Goal: Information Seeking & Learning: Learn about a topic

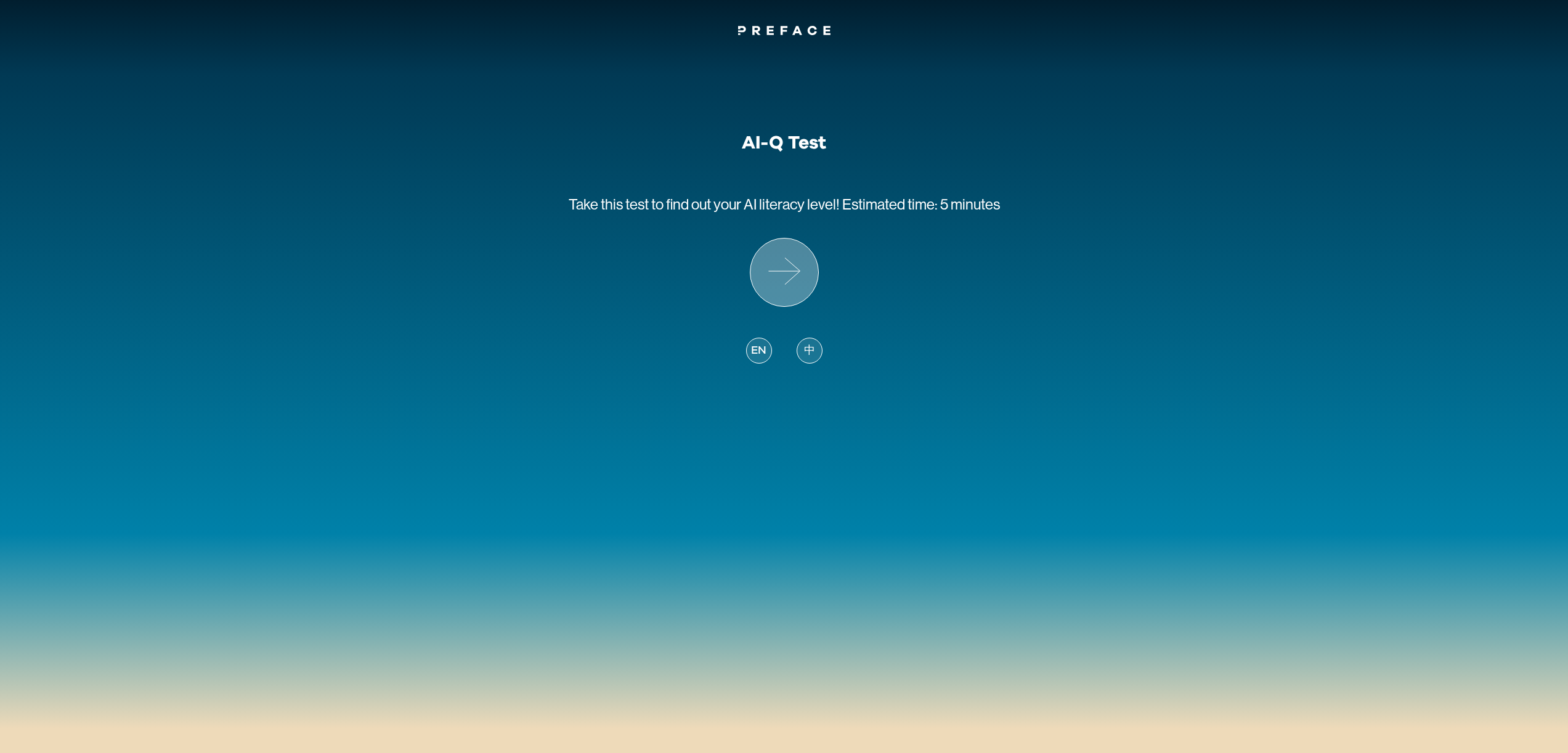
click at [789, 268] on icon at bounding box center [783, 272] width 67 height 67
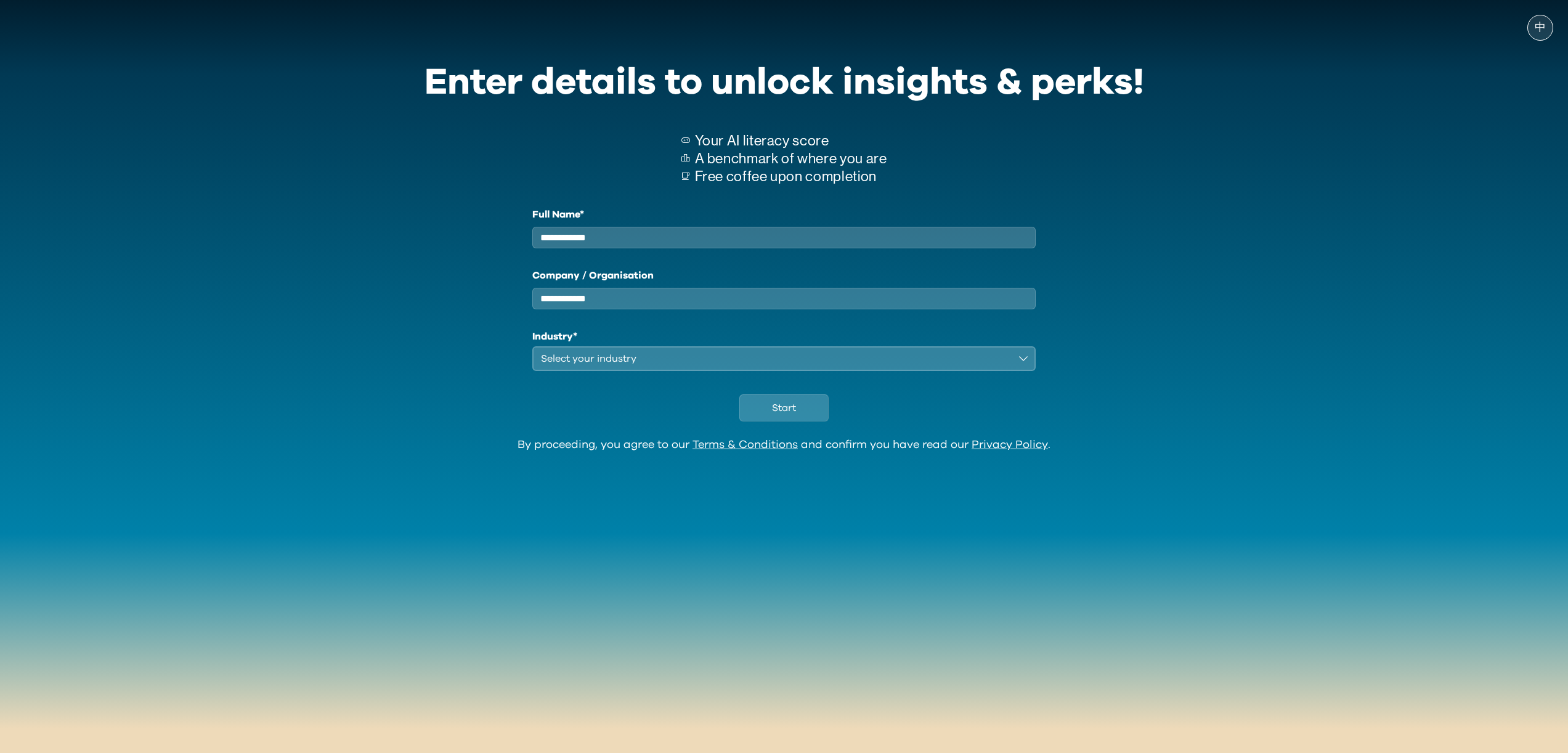
click at [610, 232] on input "Full Name*" at bounding box center [784, 237] width 504 height 21
type input "***"
click at [650, 310] on input "Company / Organisation" at bounding box center [784, 299] width 504 height 21
click at [639, 371] on button "Select your industry" at bounding box center [784, 358] width 504 height 24
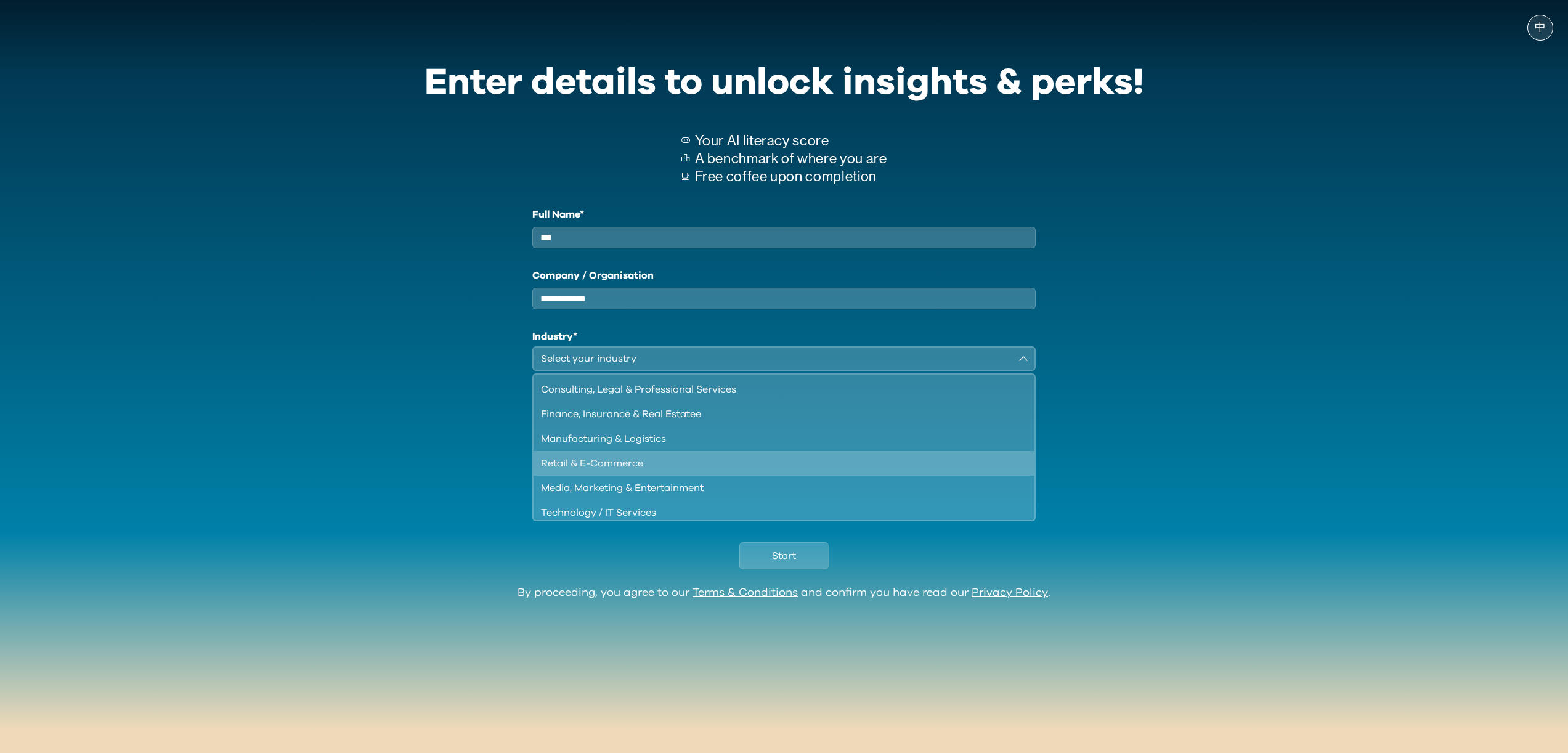
click at [659, 471] on div "Retail & E-Commerce" at bounding box center [776, 463] width 472 height 15
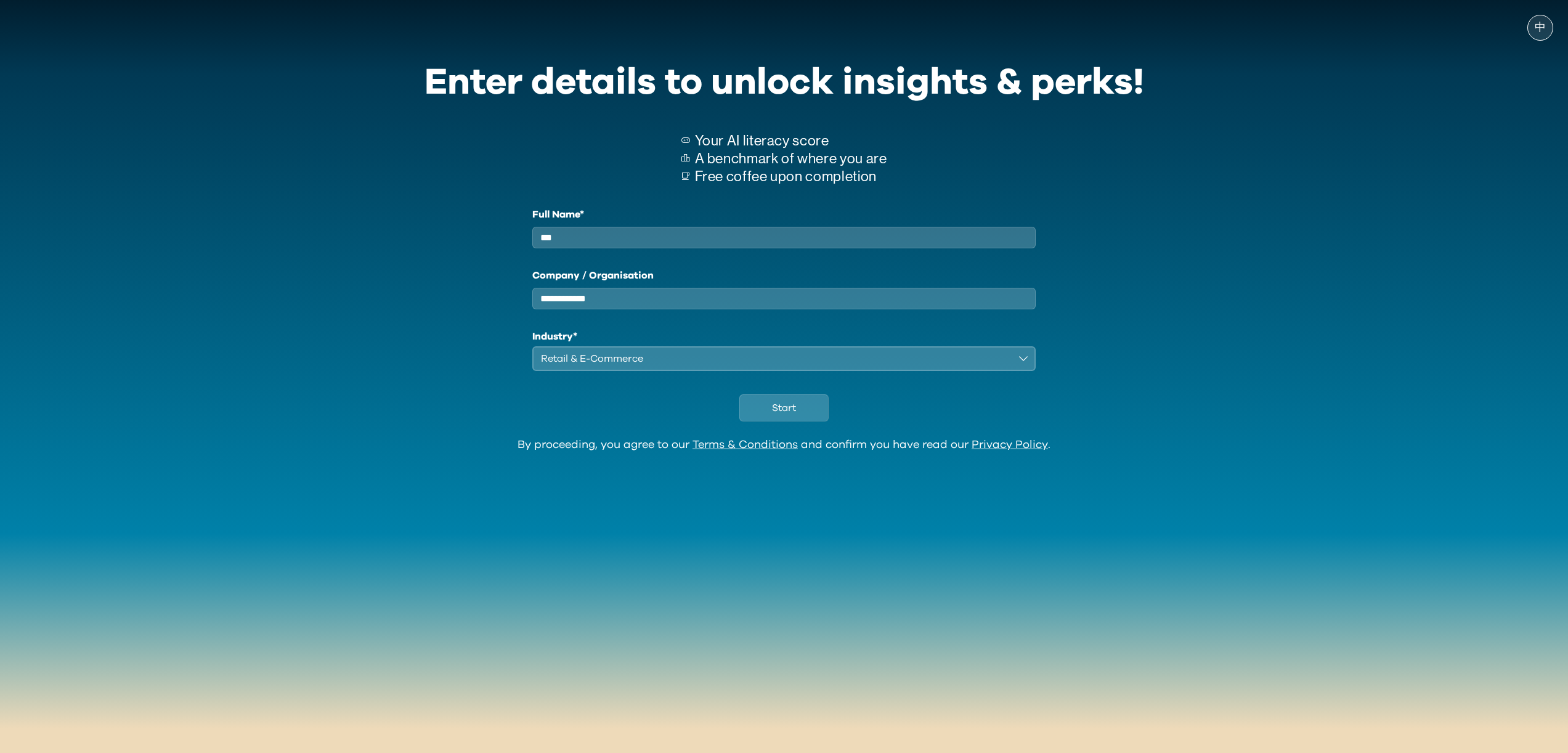
click at [630, 292] on input "Company / Organisation" at bounding box center [784, 299] width 504 height 21
click at [784, 415] on span "Start" at bounding box center [784, 407] width 24 height 15
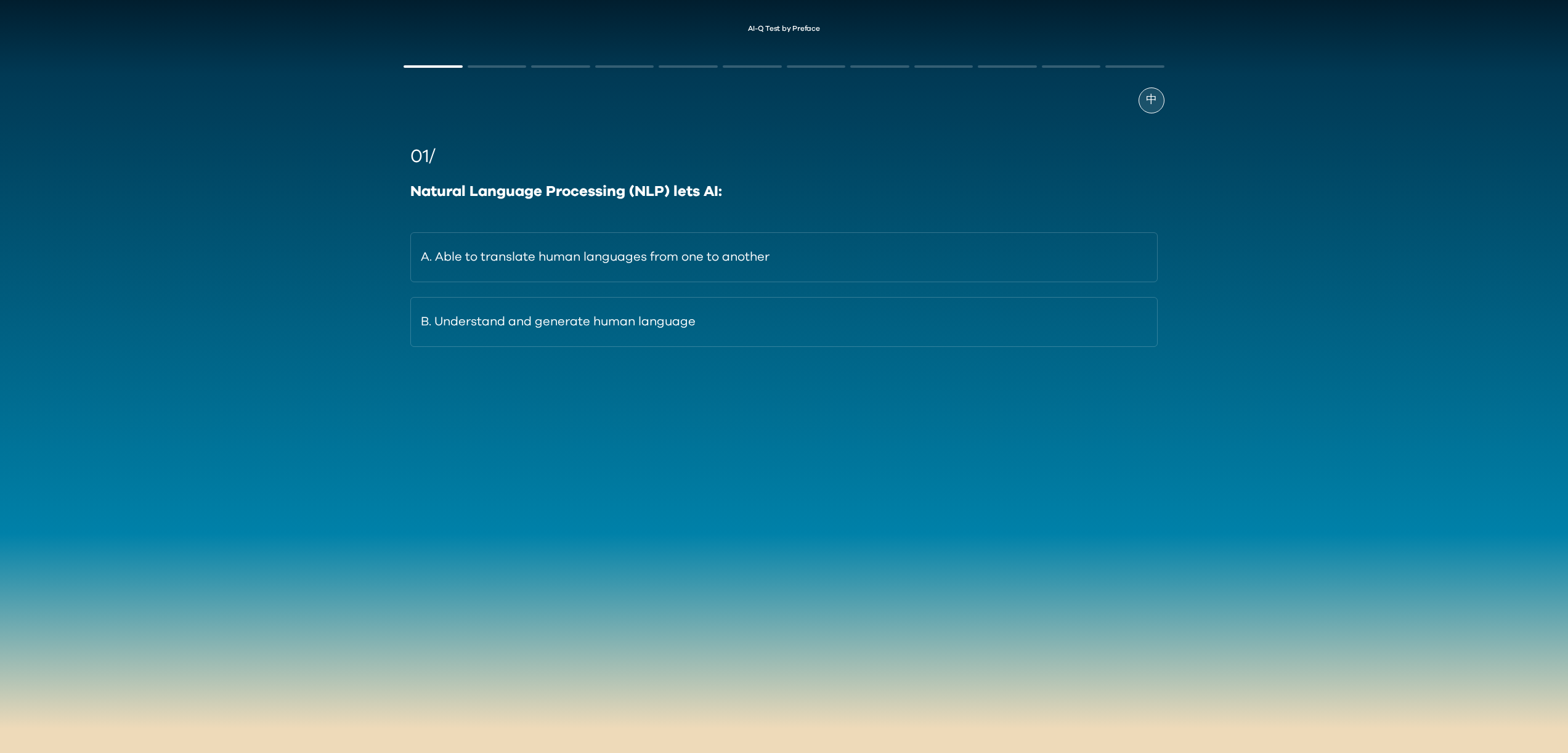
click at [615, 195] on div "Natural Language Processing (NLP) lets AI:" at bounding box center [783, 191] width 747 height 22
click at [630, 202] on div "Natural Language Processing (NLP) lets AI:" at bounding box center [783, 191] width 747 height 22
click at [444, 196] on div "Natural Language Processing (NLP) lets AI:" at bounding box center [783, 191] width 747 height 22
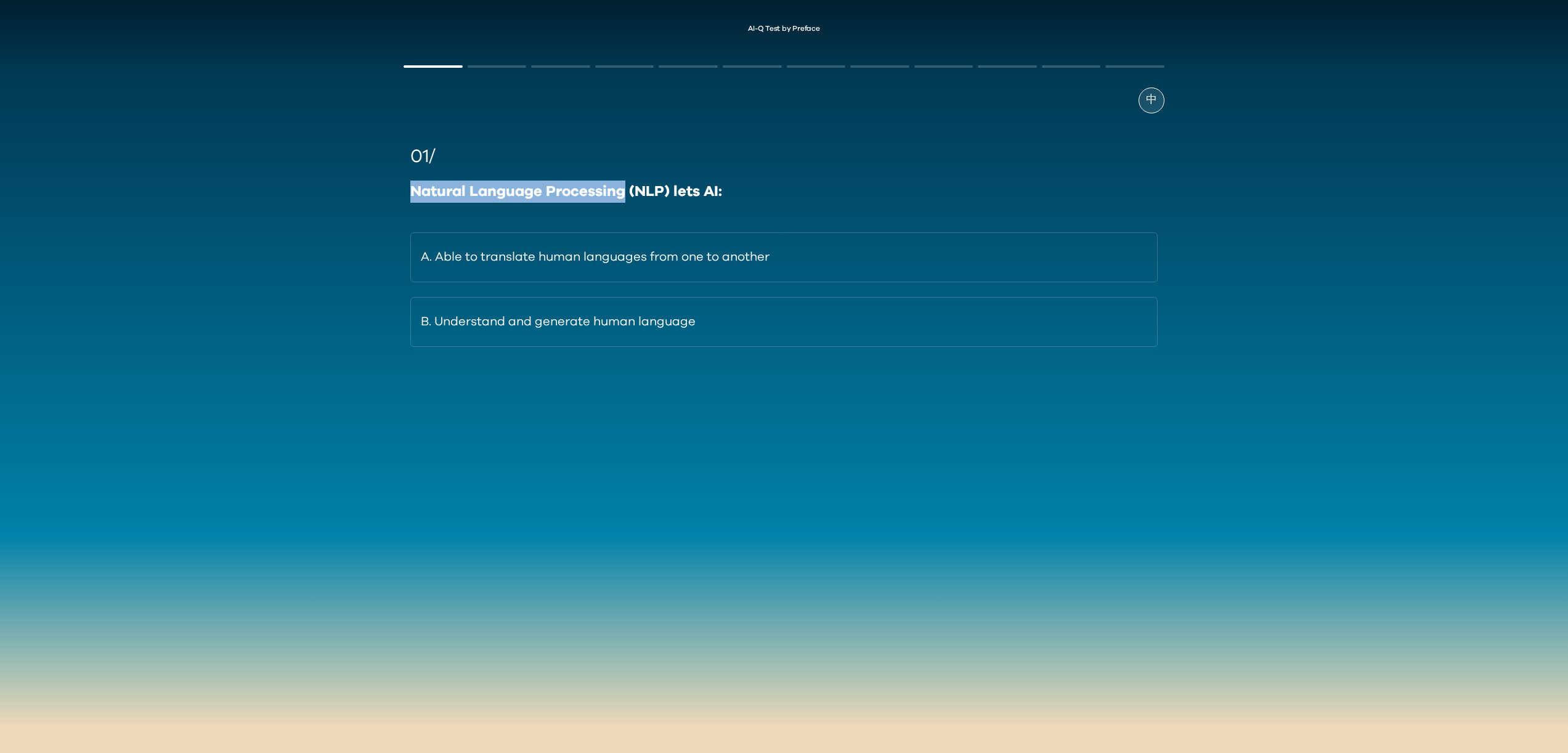
drag, startPoint x: 444, startPoint y: 196, endPoint x: 589, endPoint y: 190, distance: 145.1
click at [589, 190] on div "Natural Language Processing (NLP) lets AI:" at bounding box center [783, 191] width 747 height 22
click at [251, 301] on div "AI-Q Test by Preface 中 01/ Natural Language Processing (NLP) lets AI: A. Able t…" at bounding box center [784, 235] width 1568 height 446
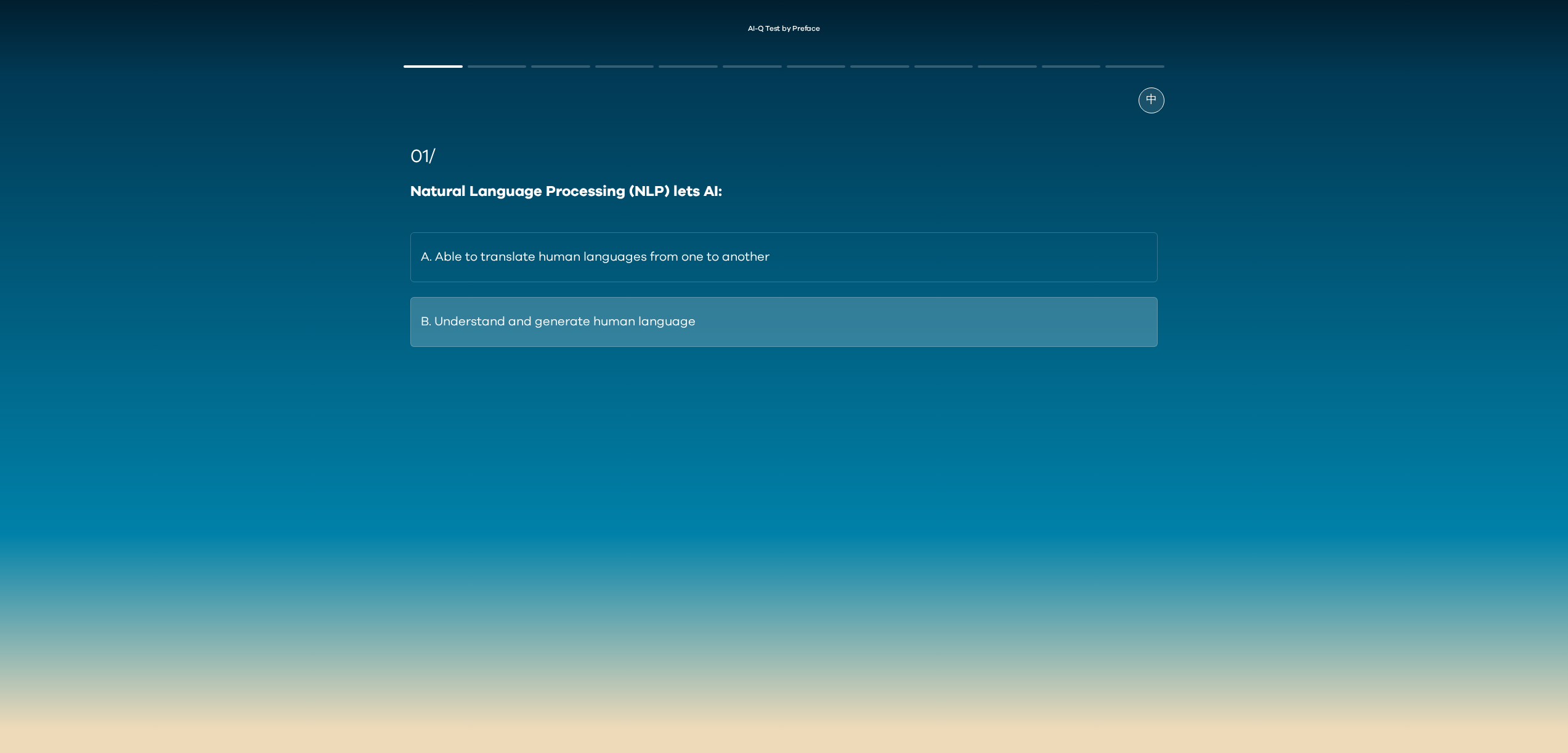
click at [533, 328] on button "B. Understand and generate human language" at bounding box center [783, 321] width 747 height 50
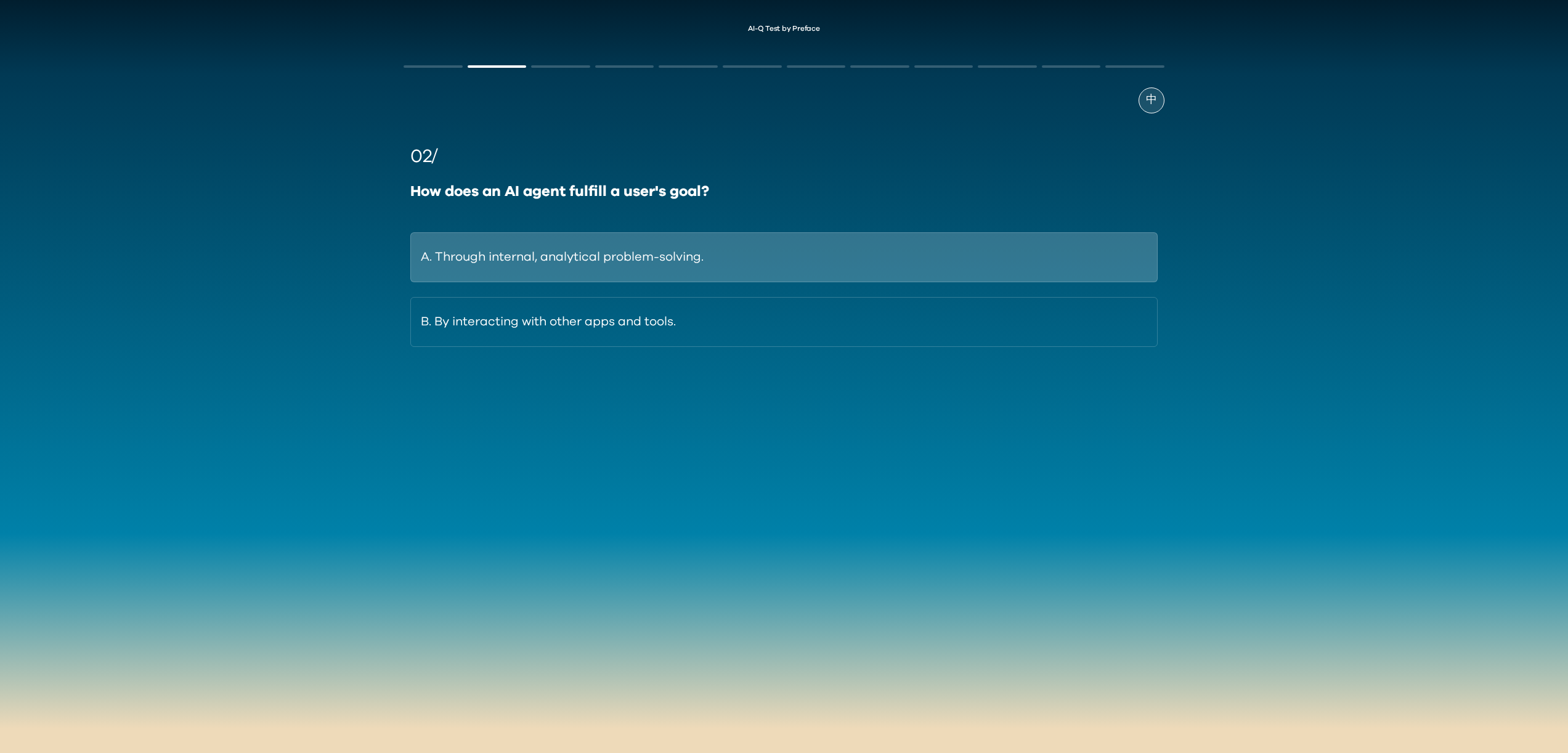
click at [629, 258] on button "A. Through internal, analytical problem-solving." at bounding box center [783, 257] width 747 height 50
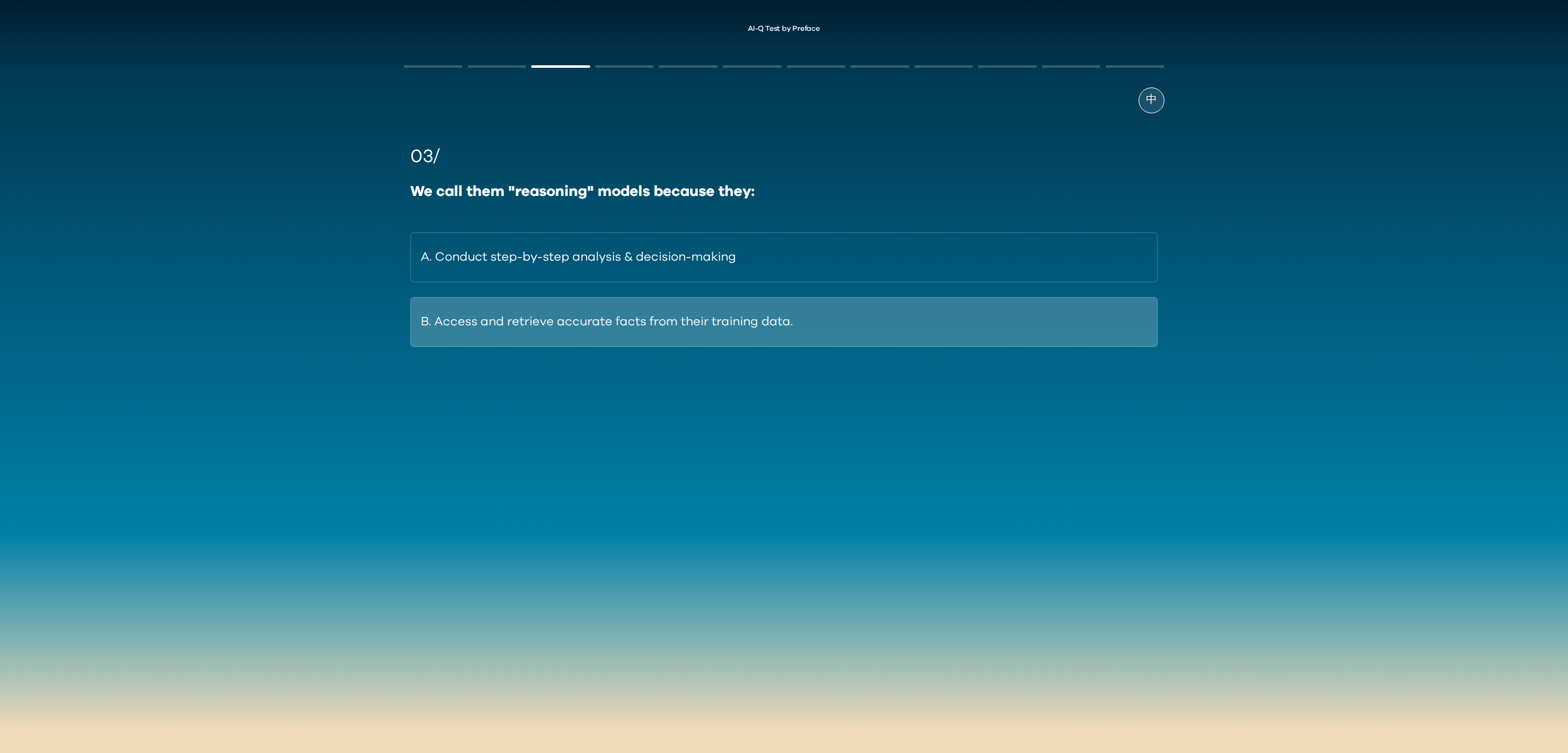
click at [590, 336] on button "B. Access and retrieve accurate facts from their training data." at bounding box center [783, 321] width 747 height 50
click at [577, 324] on button "B. To continuously provide new data for the AI to learn from." at bounding box center [783, 321] width 747 height 50
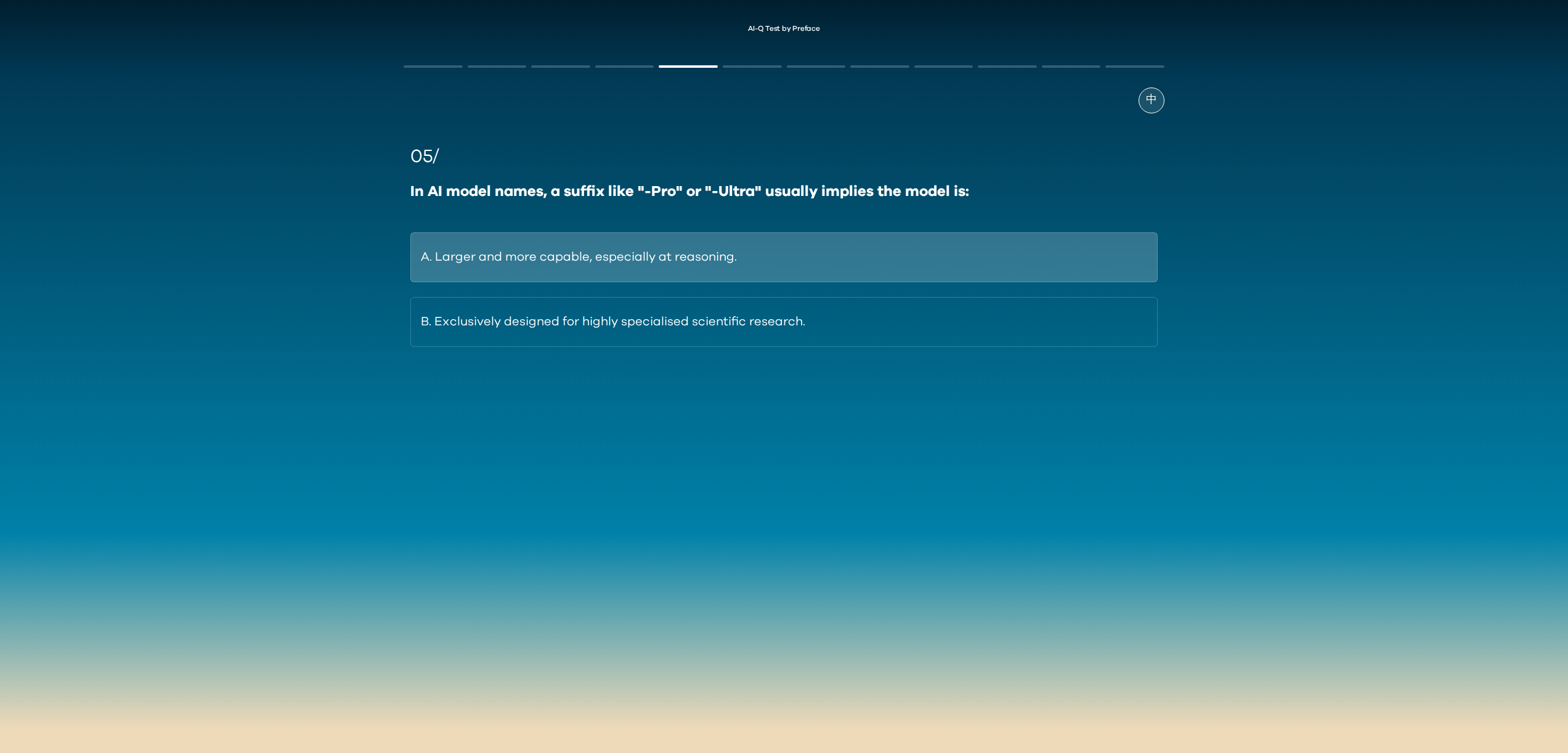
click at [614, 242] on button "A. Larger and more capable, especially at reasoning." at bounding box center [783, 257] width 747 height 50
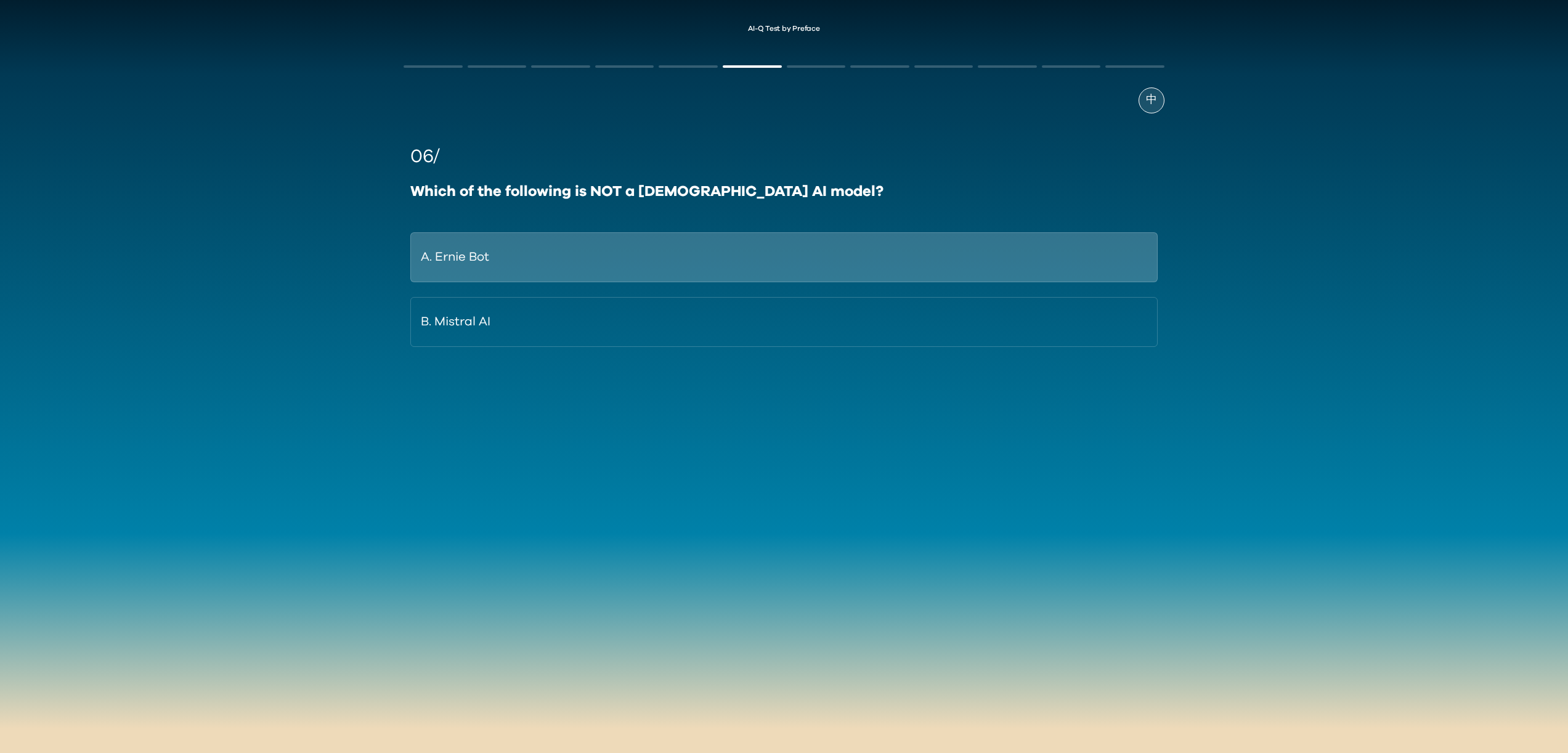
click at [586, 248] on button "A. Ernie Bot" at bounding box center [783, 257] width 747 height 50
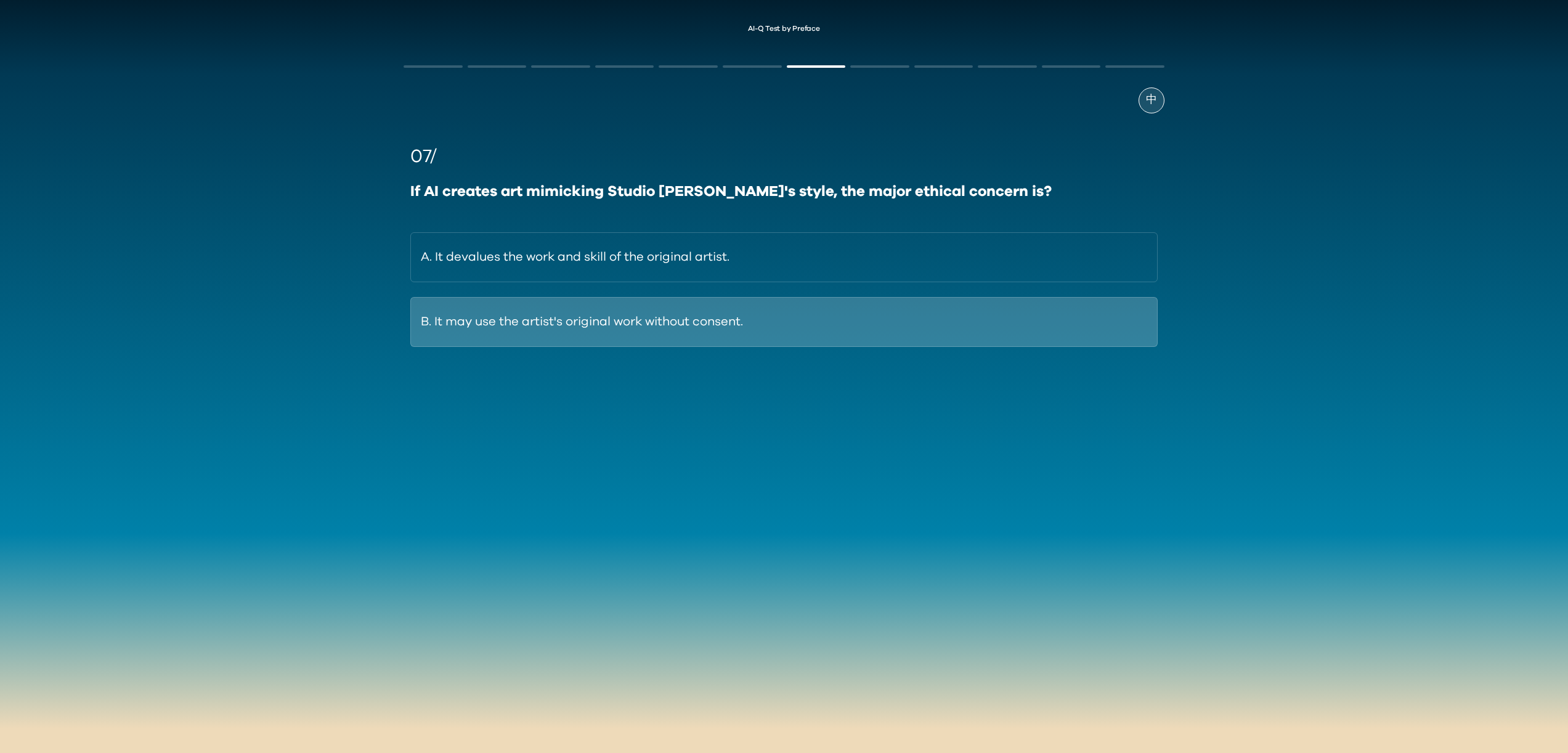
click at [581, 328] on button "B. It may use the artist's original work without consent." at bounding box center [783, 321] width 747 height 50
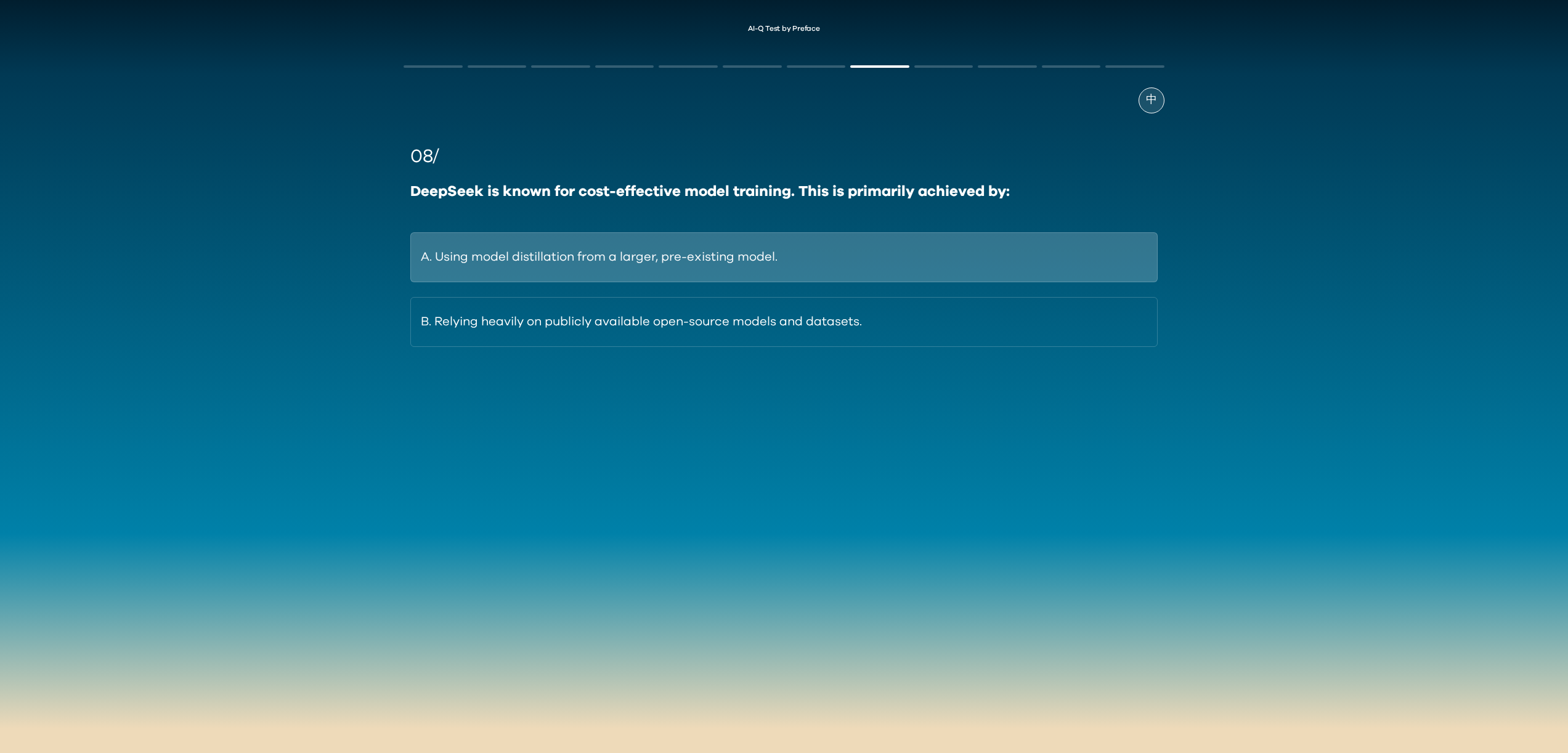
click at [768, 263] on button "A. Using model distillation from a larger, pre-existing model." at bounding box center [783, 257] width 747 height 50
click at [814, 264] on button "A. To guide the AI toward desired and relevant outputs." at bounding box center [783, 257] width 747 height 50
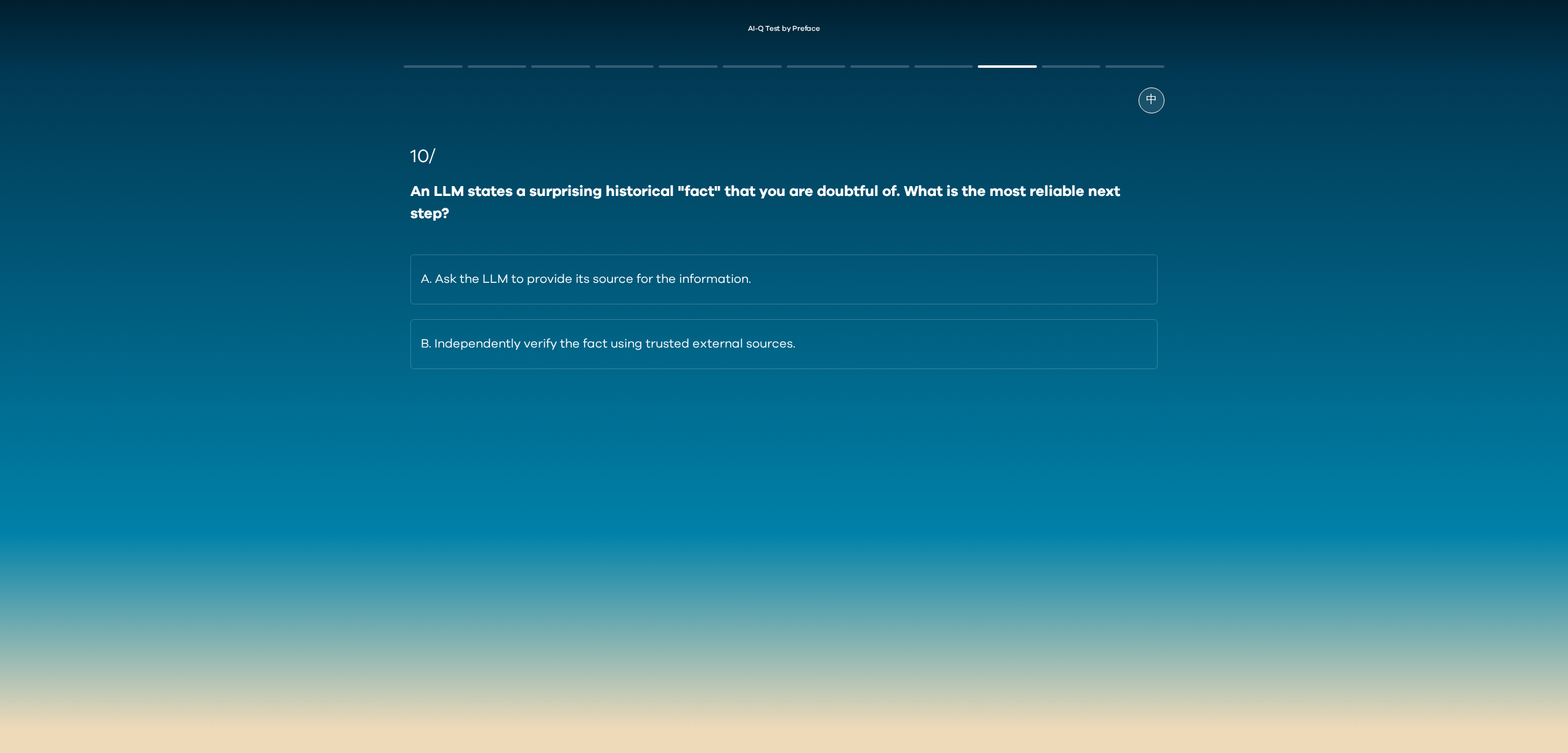
click at [670, 192] on div "An LLM states a surprising historical "fact" that you are doubtful of. What is …" at bounding box center [783, 202] width 747 height 44
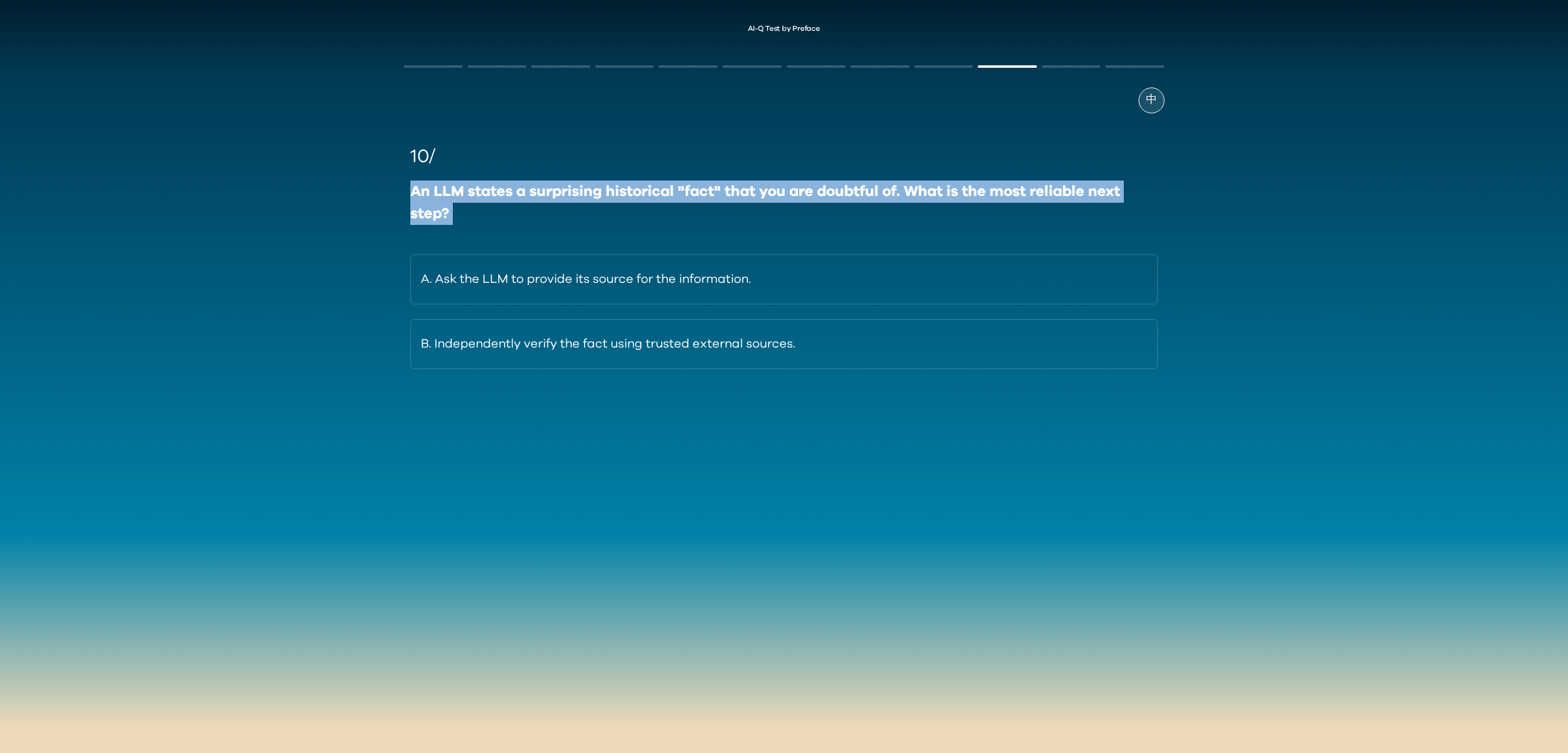
click at [670, 192] on div "An LLM states a surprising historical "fact" that you are doubtful of. What is …" at bounding box center [783, 202] width 747 height 44
click at [670, 196] on div "An LLM states a surprising historical "fact" that you are doubtful of. What is …" at bounding box center [783, 202] width 747 height 44
drag, startPoint x: 670, startPoint y: 196, endPoint x: 673, endPoint y: 210, distance: 14.3
click at [673, 210] on div "An LLM states a surprising historical "fact" that you are doubtful of. What is …" at bounding box center [783, 202] width 747 height 44
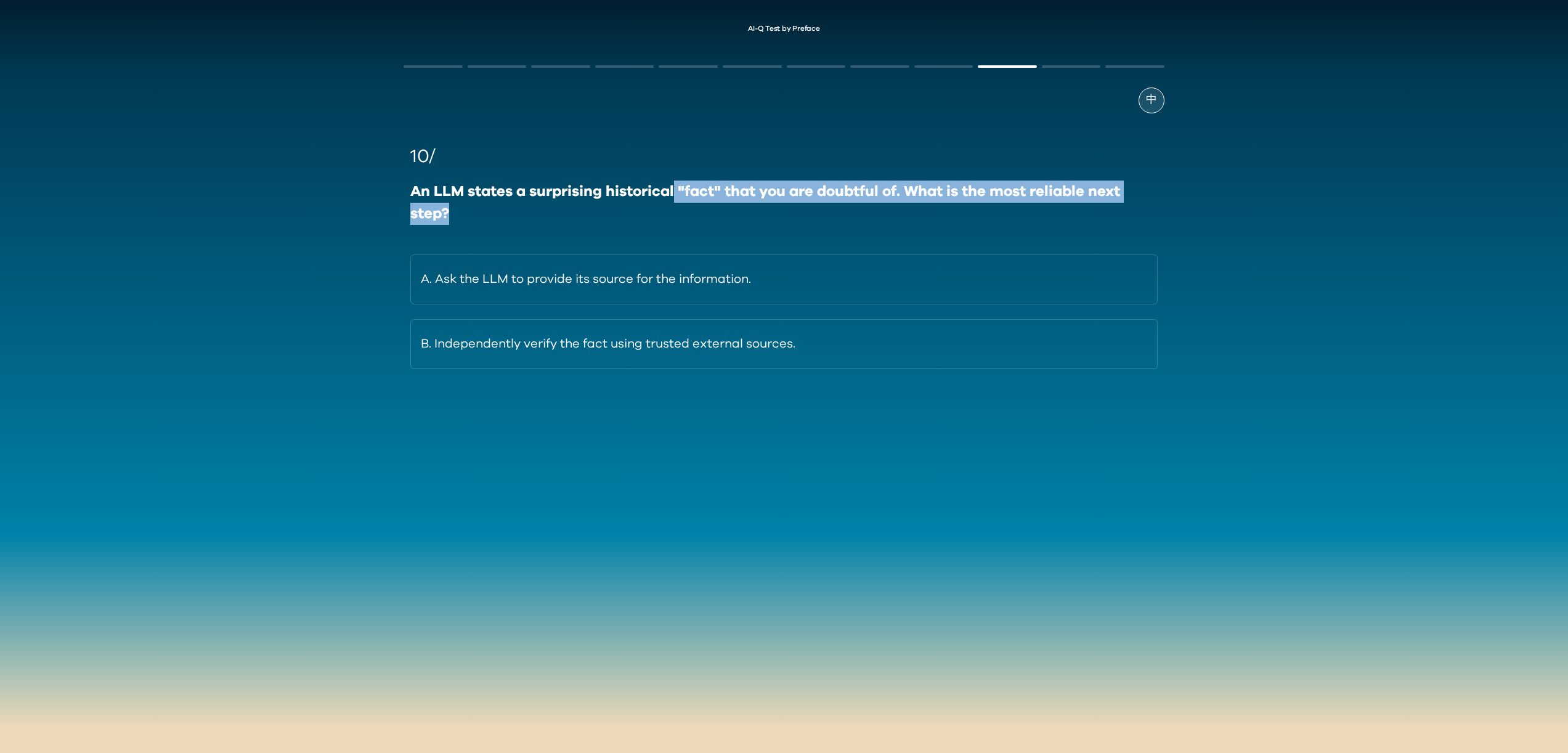
drag, startPoint x: 673, startPoint y: 209, endPoint x: 678, endPoint y: 196, distance: 13.9
click at [678, 196] on div "An LLM states a surprising historical "fact" that you are doubtful of. What is …" at bounding box center [783, 202] width 747 height 44
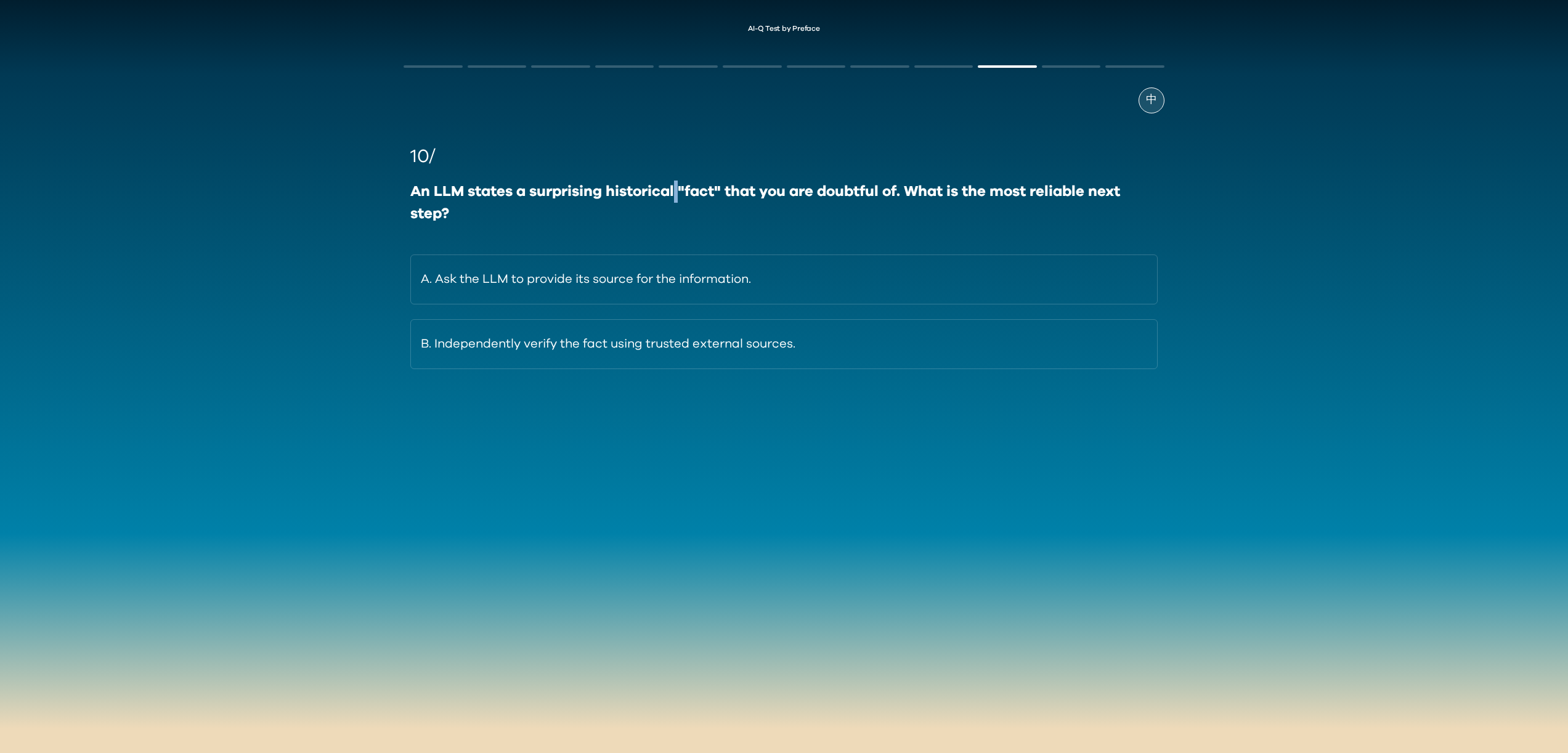
click at [678, 196] on div "An LLM states a surprising historical "fact" that you are doubtful of. What is …" at bounding box center [783, 202] width 747 height 44
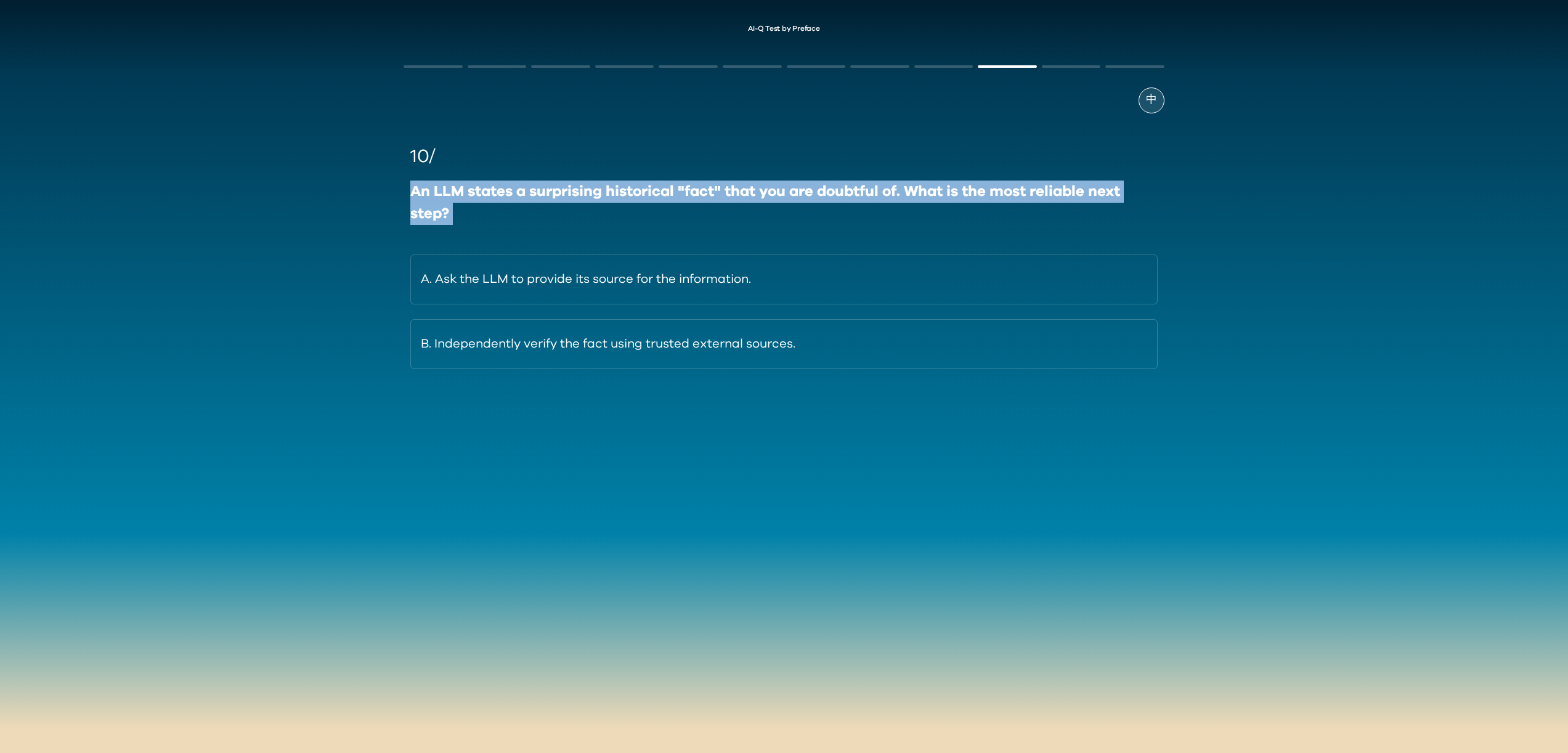
click at [678, 196] on div "An LLM states a surprising historical "fact" that you are doubtful of. What is …" at bounding box center [783, 202] width 747 height 44
click at [678, 209] on div "An LLM states a surprising historical "fact" that you are doubtful of. What is …" at bounding box center [783, 202] width 747 height 44
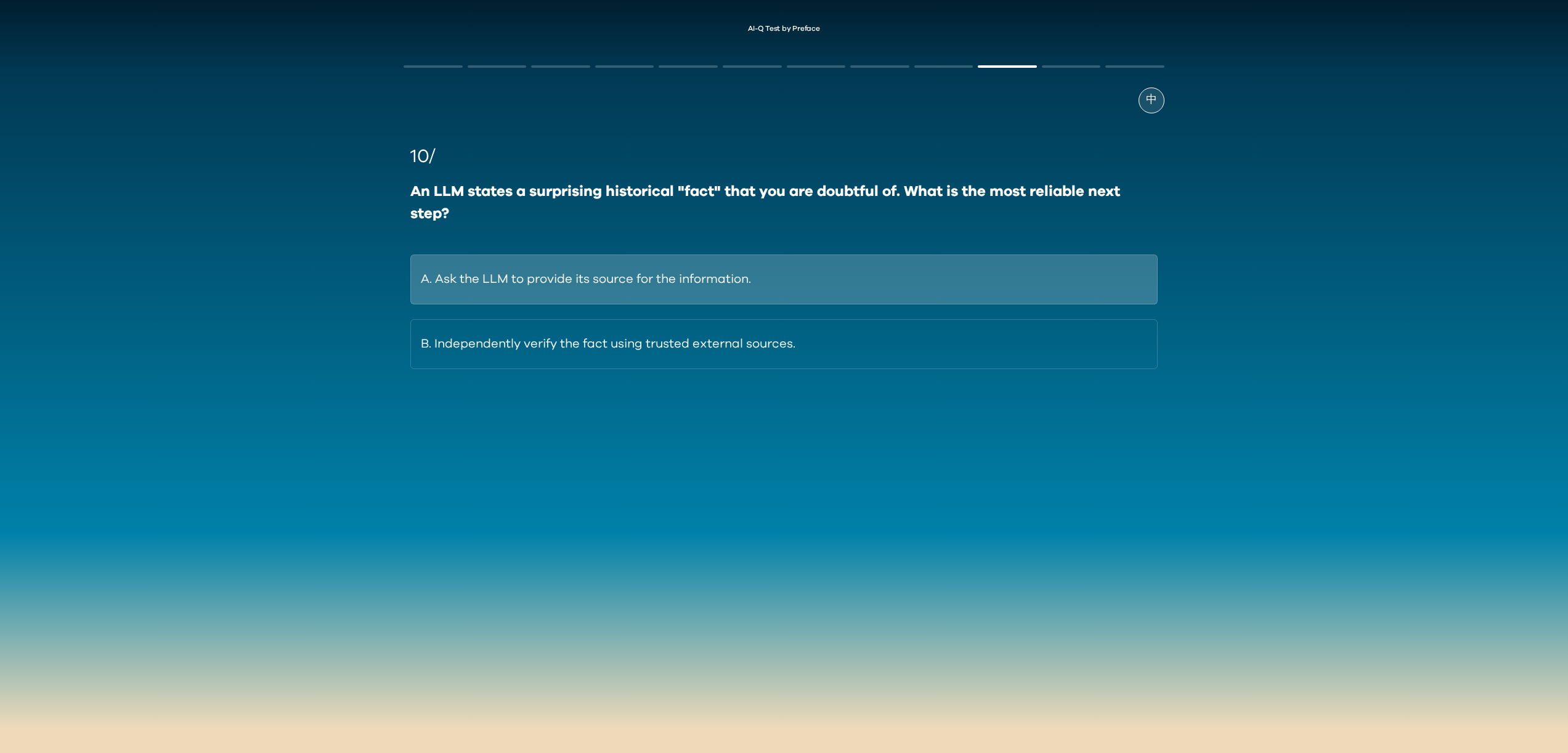
click at [690, 272] on button "A. Ask the LLM to provide its source for the information." at bounding box center [783, 279] width 747 height 50
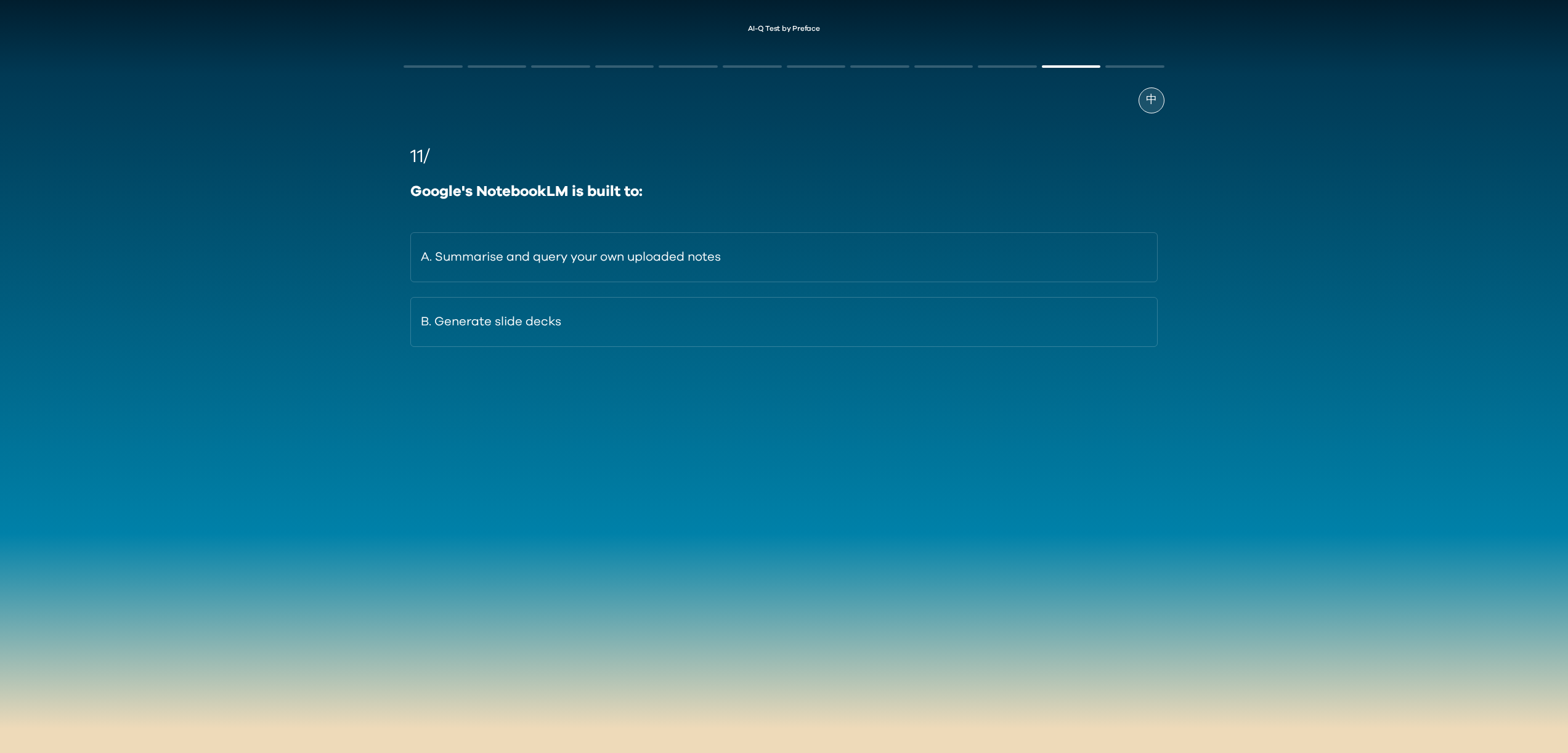
click at [519, 183] on div "Google's NotebookLM is built to:" at bounding box center [783, 191] width 747 height 22
drag, startPoint x: 519, startPoint y: 183, endPoint x: 424, endPoint y: 173, distance: 95.5
click at [424, 173] on div "11/ Google's NotebookLM is built to: A. Summarise and query your own uploaded n…" at bounding box center [783, 244] width 747 height 204
click at [291, 368] on div "AI-Q Test by Preface 中 11/ Google's NotebookLM is built to: A. Summarise and qu…" at bounding box center [784, 235] width 1568 height 446
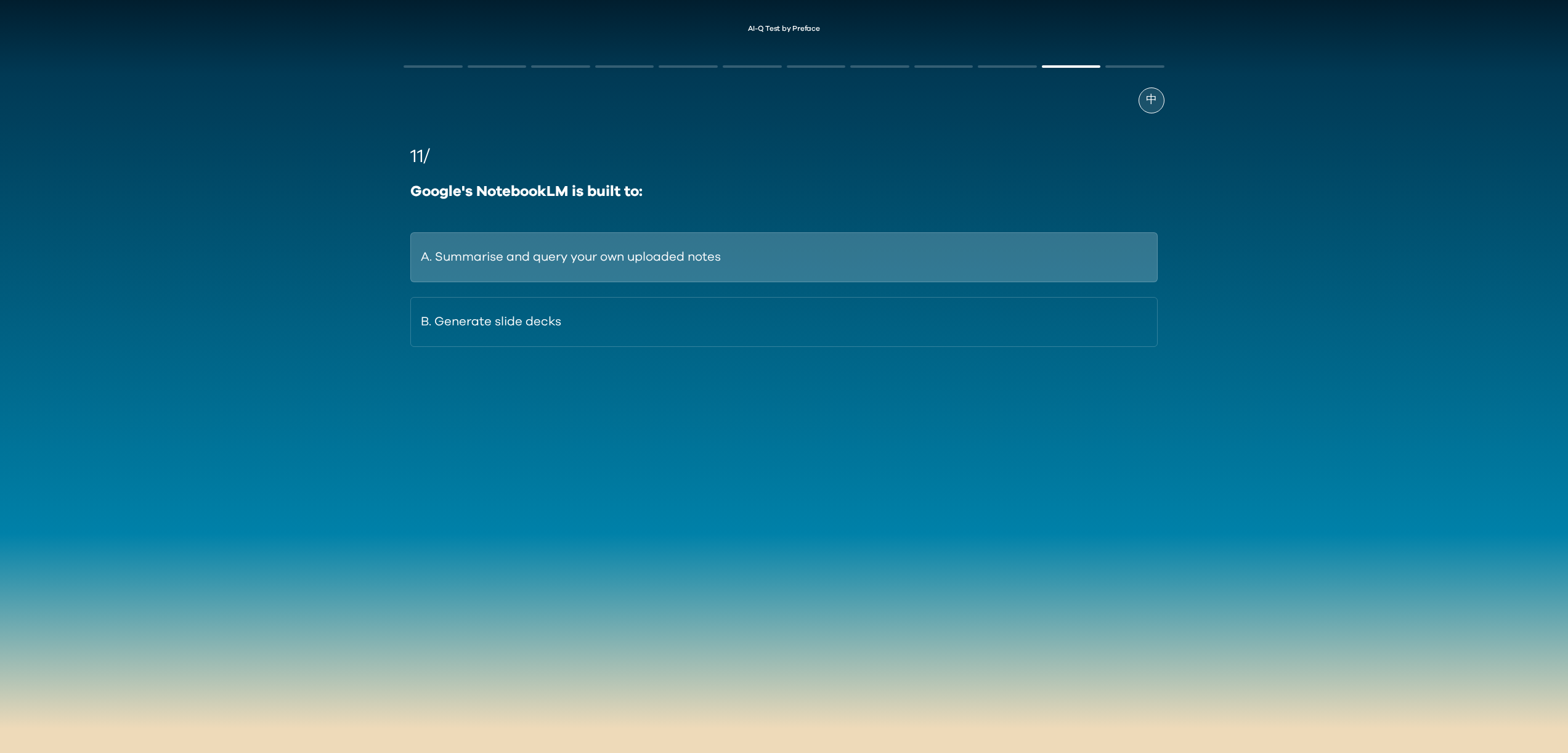
click at [530, 268] on button "A. Summarise and query your own uploaded notes" at bounding box center [783, 257] width 747 height 50
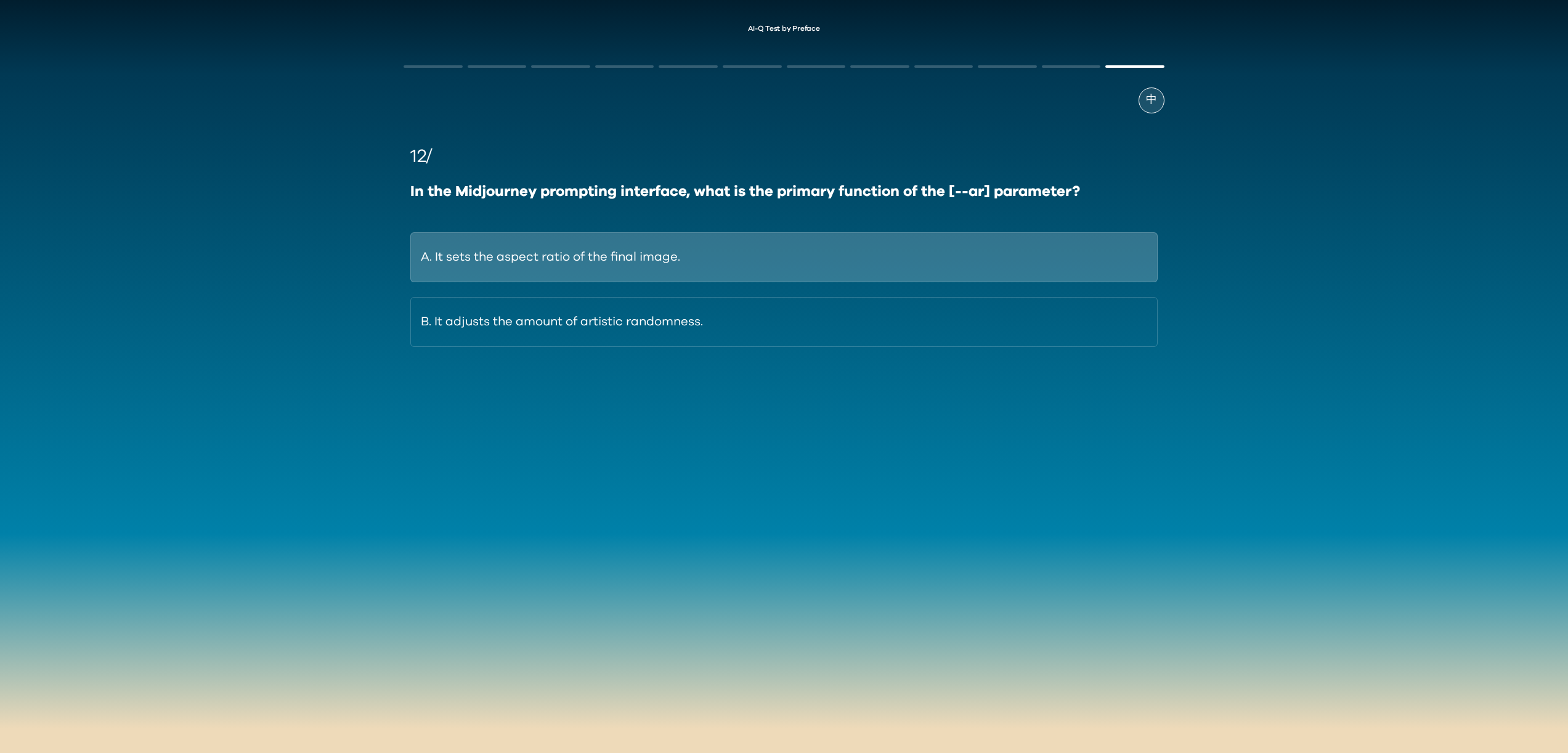
click at [835, 270] on button "A. It sets the aspect ratio of the final image." at bounding box center [783, 257] width 747 height 50
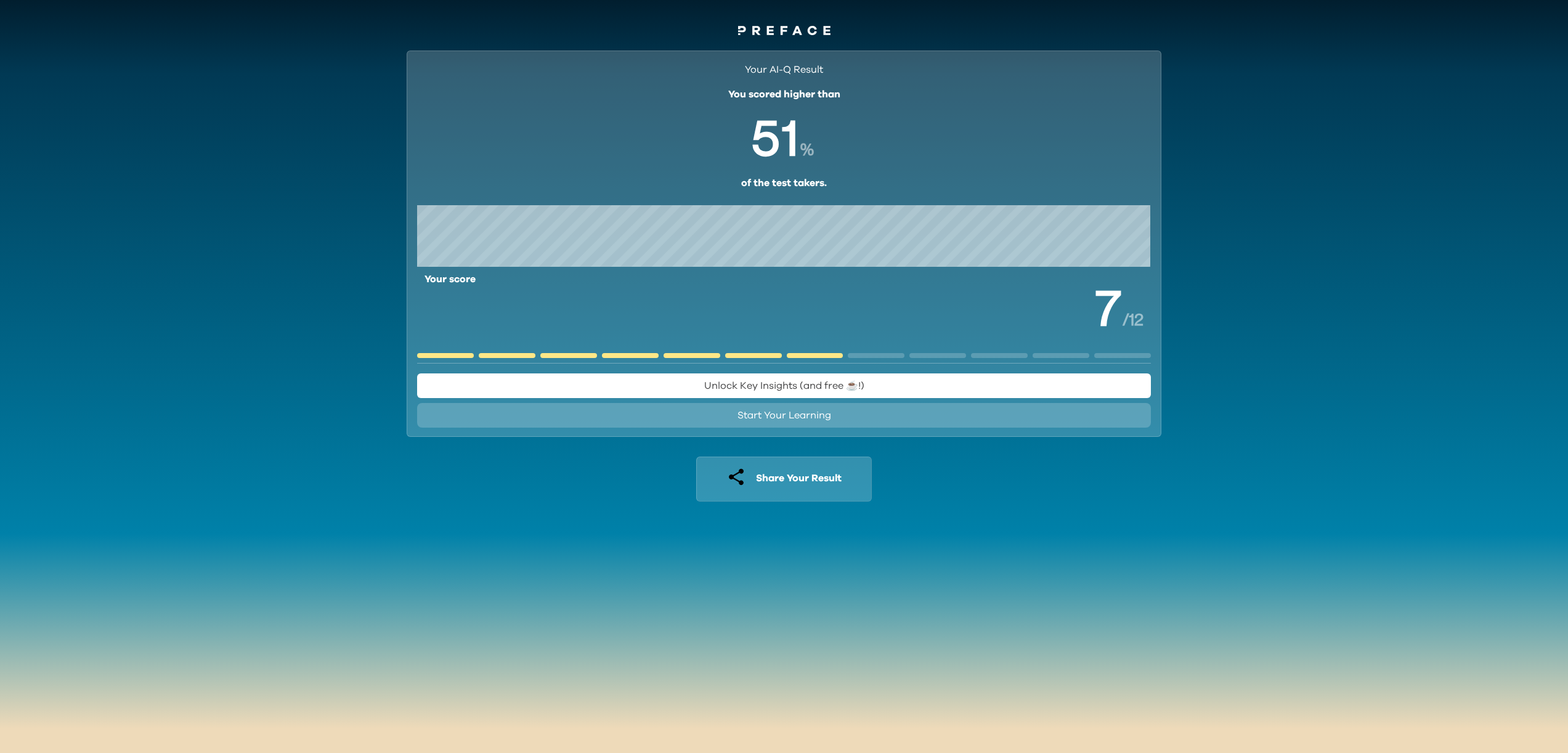
click at [794, 412] on span "Start Your Learning" at bounding box center [784, 415] width 94 height 10
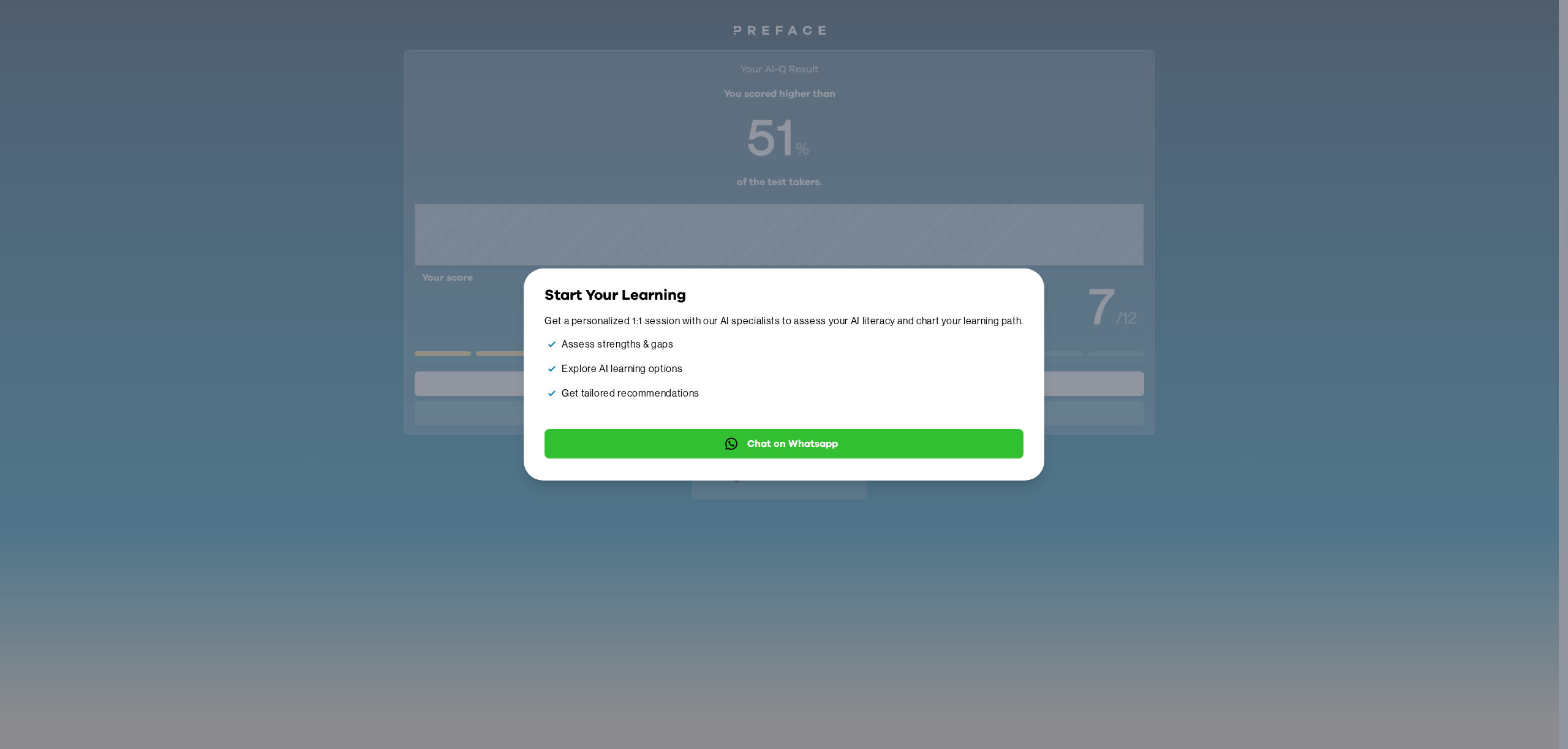
click at [1018, 293] on icon "button" at bounding box center [1018, 293] width 0 height 0
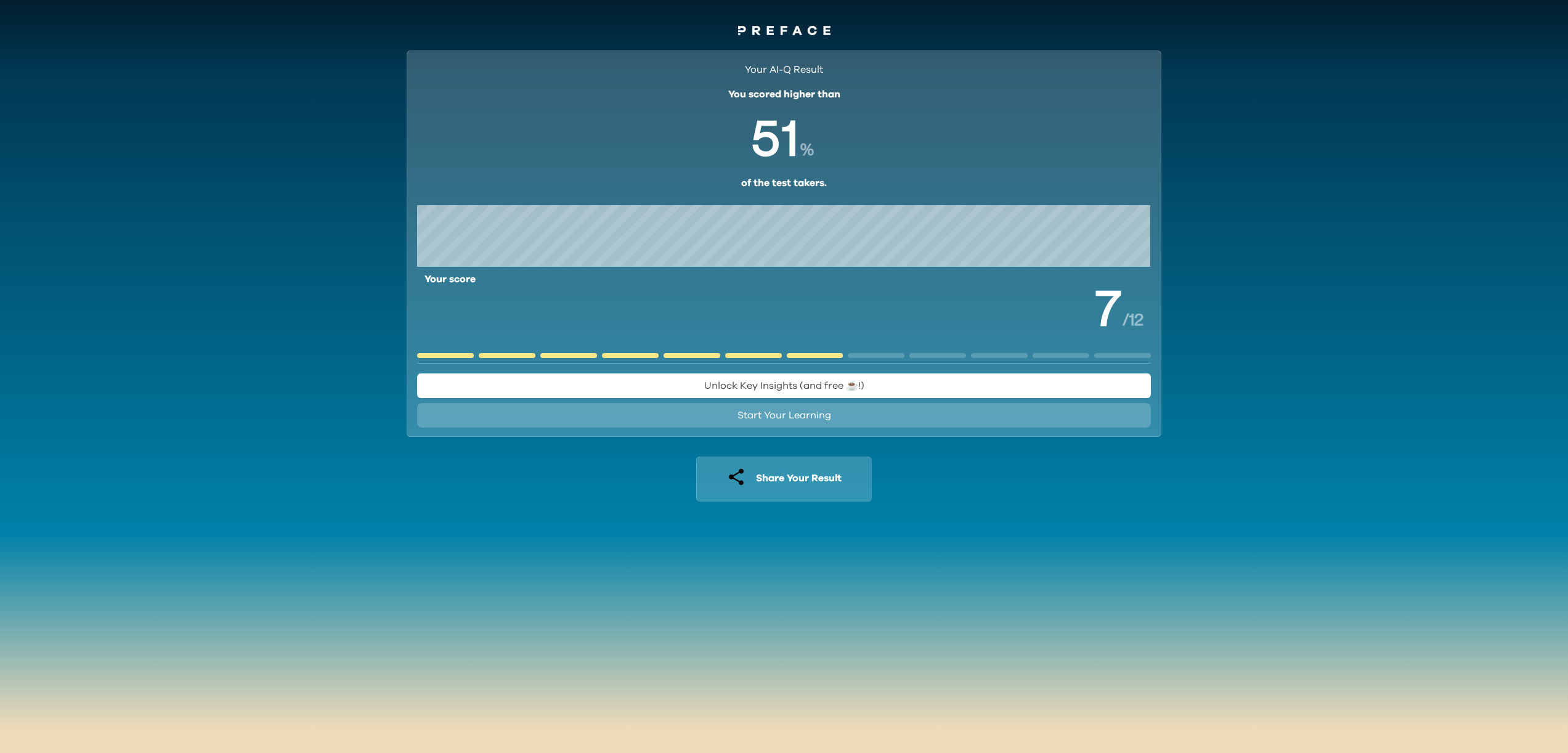
click at [773, 382] on span "Unlock Key Insights (and free ☕️!)" at bounding box center [784, 386] width 160 height 10
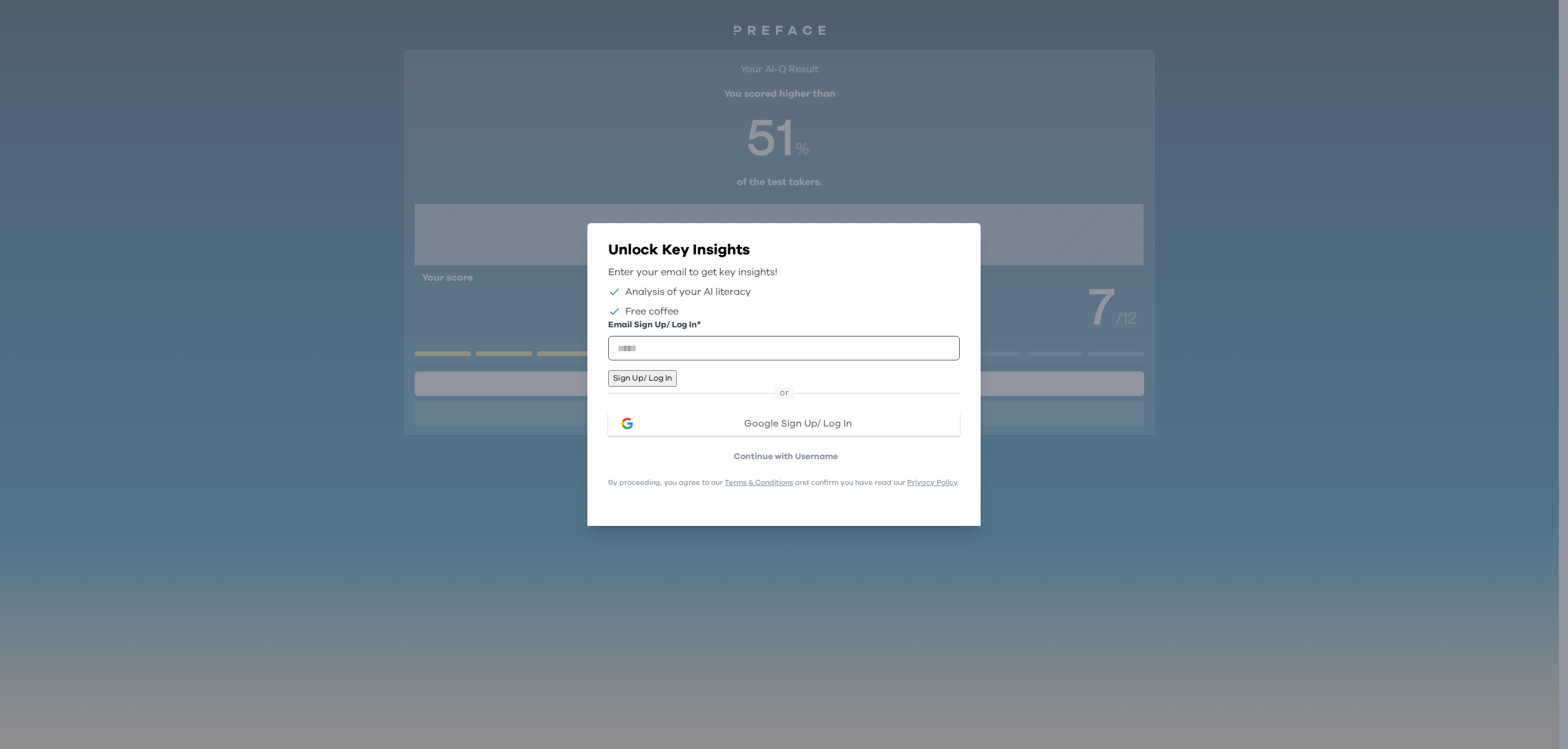
click at [953, 249] on icon "button" at bounding box center [953, 249] width 0 height 0
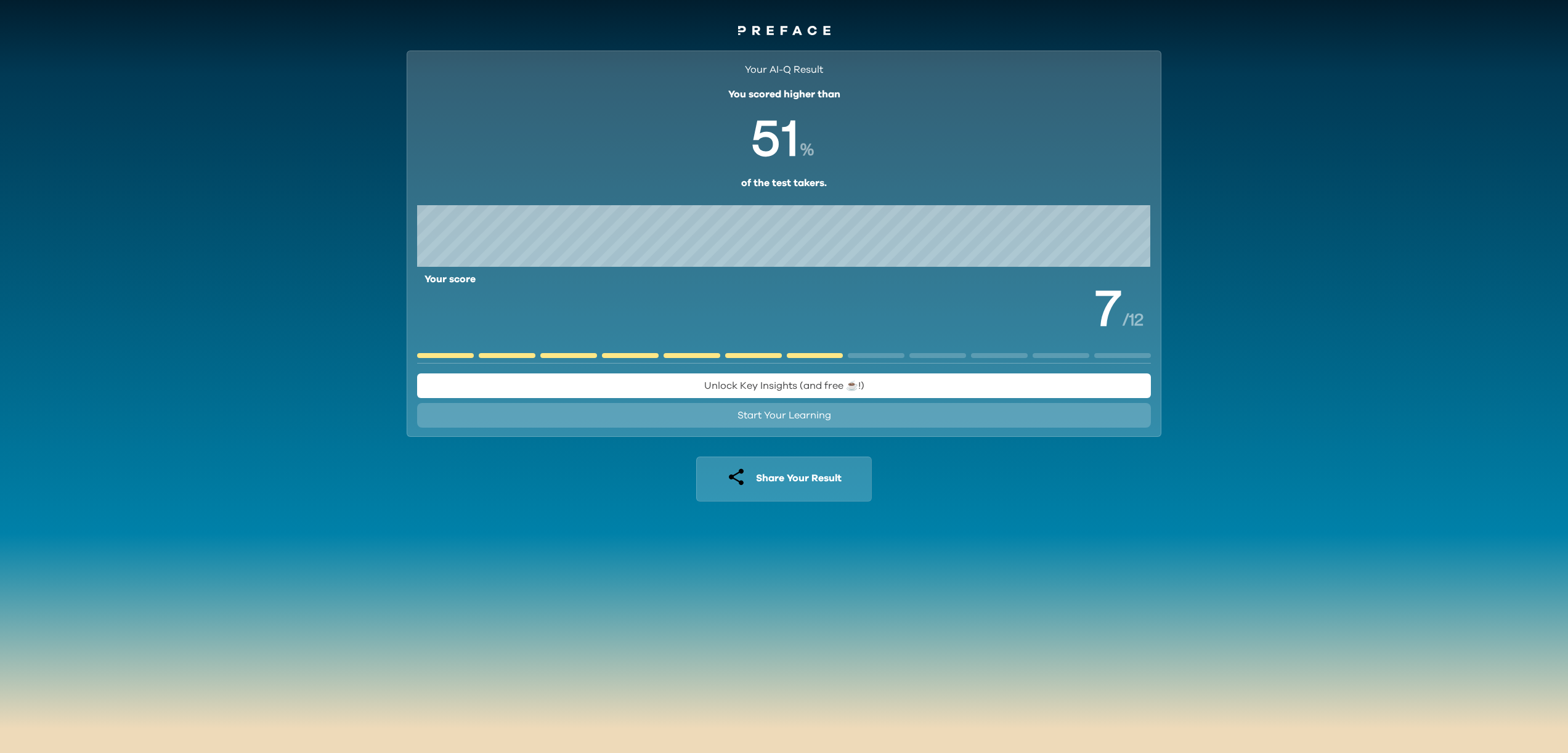
click at [764, 481] on span "Share Your Result" at bounding box center [799, 479] width 86 height 10
click at [734, 479] on icon "button" at bounding box center [735, 477] width 15 height 17
click at [735, 479] on icon "button" at bounding box center [735, 477] width 15 height 17
click at [735, 479] on icon "button" at bounding box center [736, 477] width 20 height 20
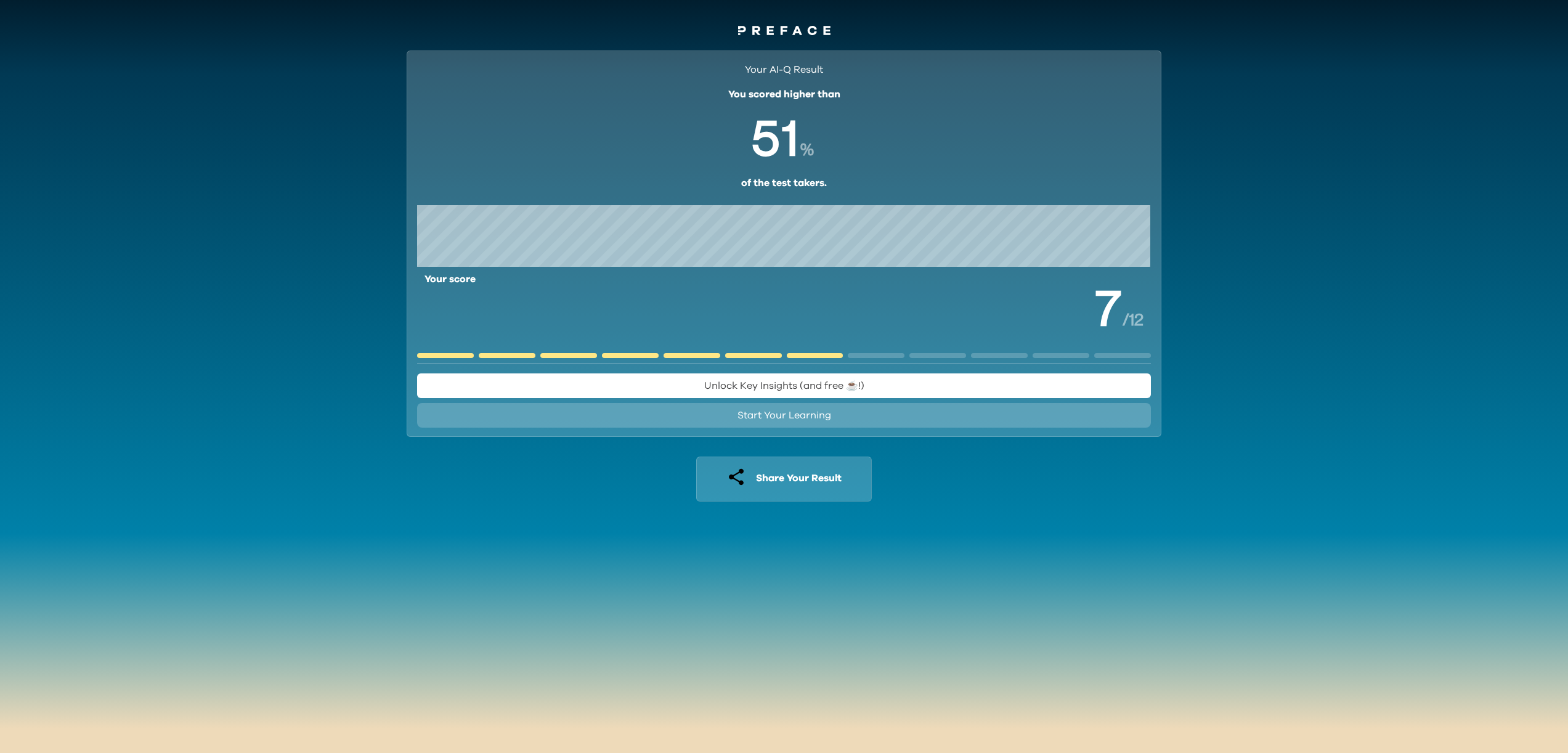
click at [1008, 498] on div "Your AI-Q Result You scored higher than % of the test takers. Your score / 12 U…" at bounding box center [783, 284] width 784 height 491
drag, startPoint x: 770, startPoint y: 52, endPoint x: 773, endPoint y: 36, distance: 16.3
click at [772, 42] on div "Your AI-Q Result You scored higher than % of the test takers. Your score / 12 U…" at bounding box center [783, 284] width 784 height 491
click at [773, 33] on icon at bounding box center [784, 29] width 93 height 9
